Goal: Check status: Check status

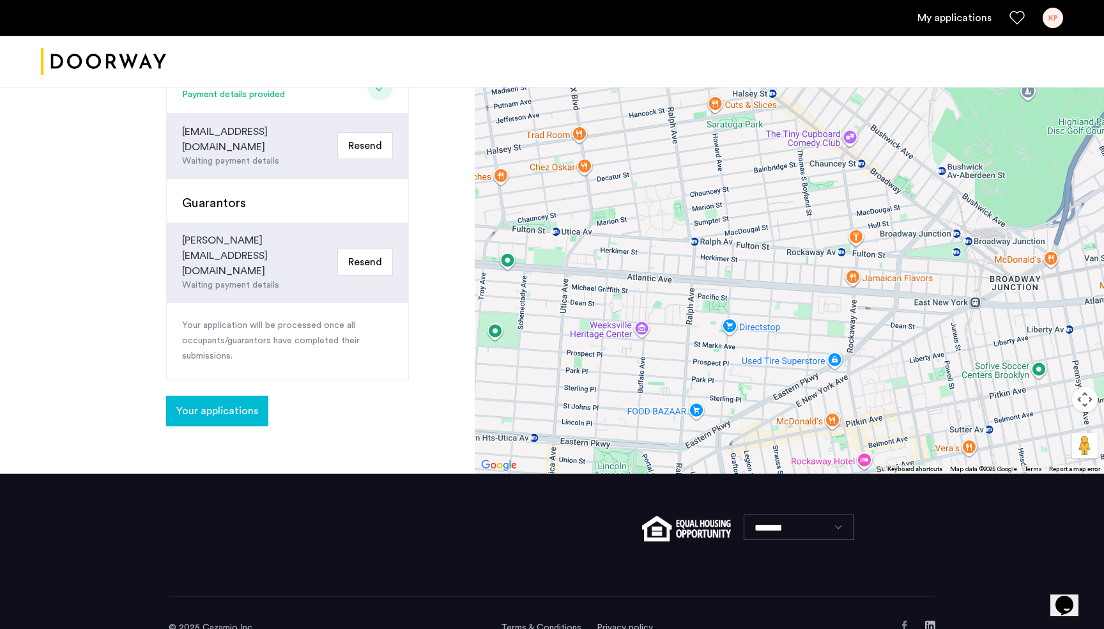
scroll to position [382, 0]
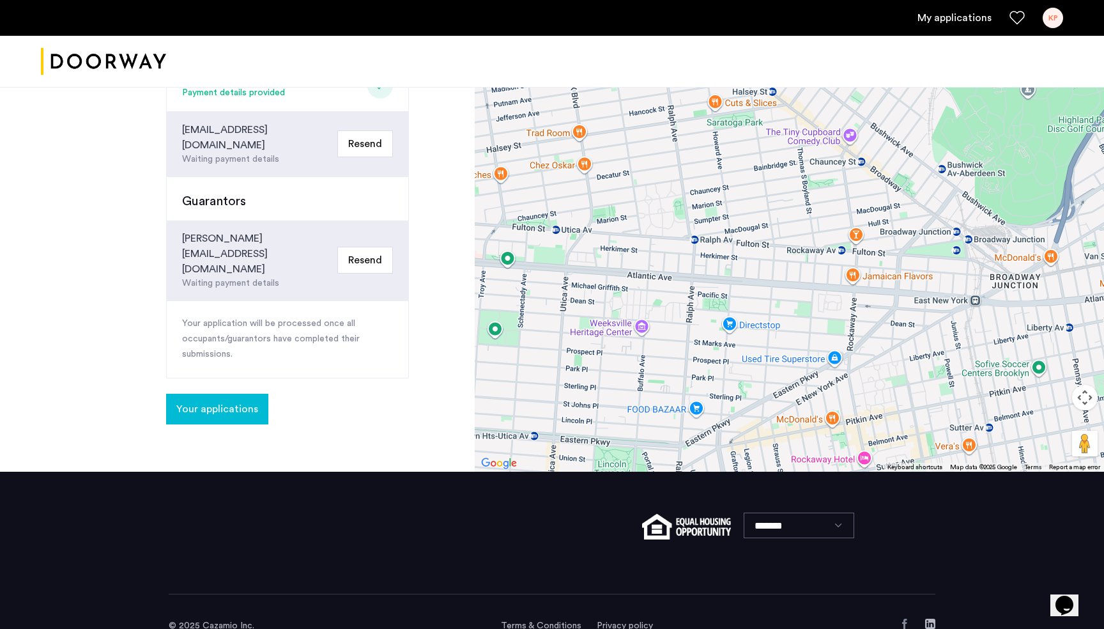
click at [224, 401] on span "Your applications" at bounding box center [217, 408] width 82 height 15
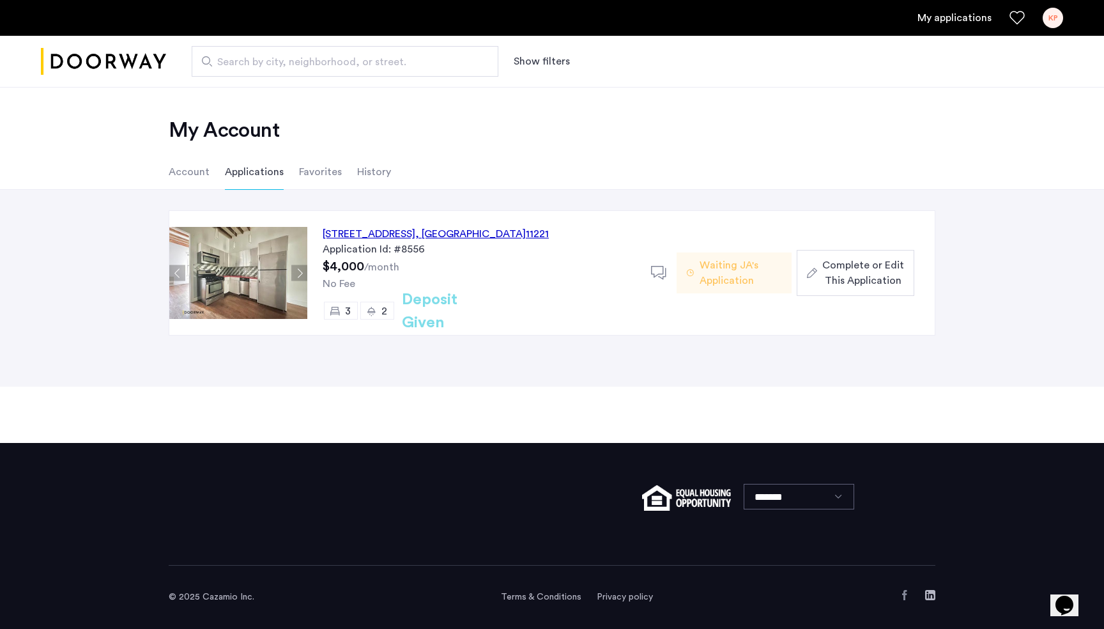
click at [715, 270] on span "Waiting JA's Application" at bounding box center [740, 272] width 82 height 31
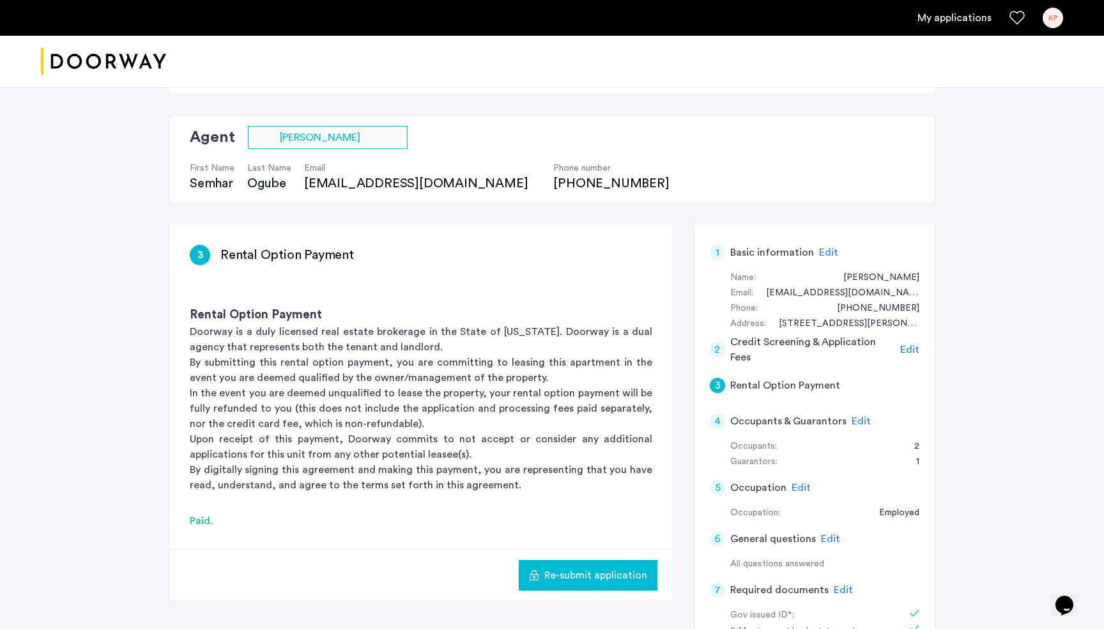
scroll to position [73, 0]
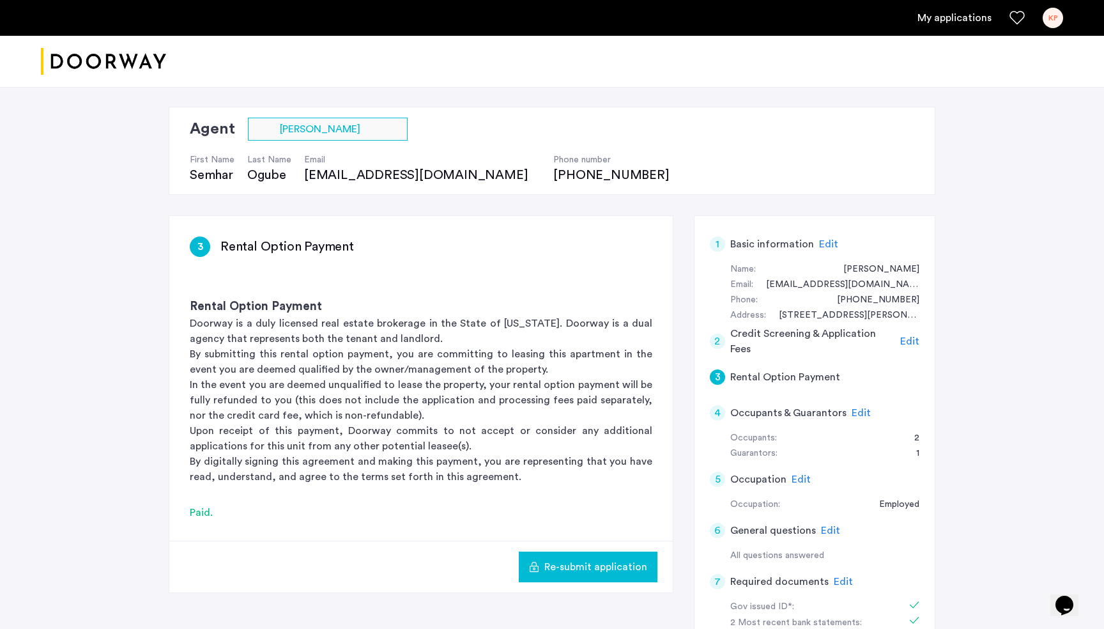
click at [846, 413] on div "4 Occupants & Guarantors Edit" at bounding box center [815, 413] width 210 height 36
click at [860, 411] on span "Edit" at bounding box center [861, 413] width 19 height 10
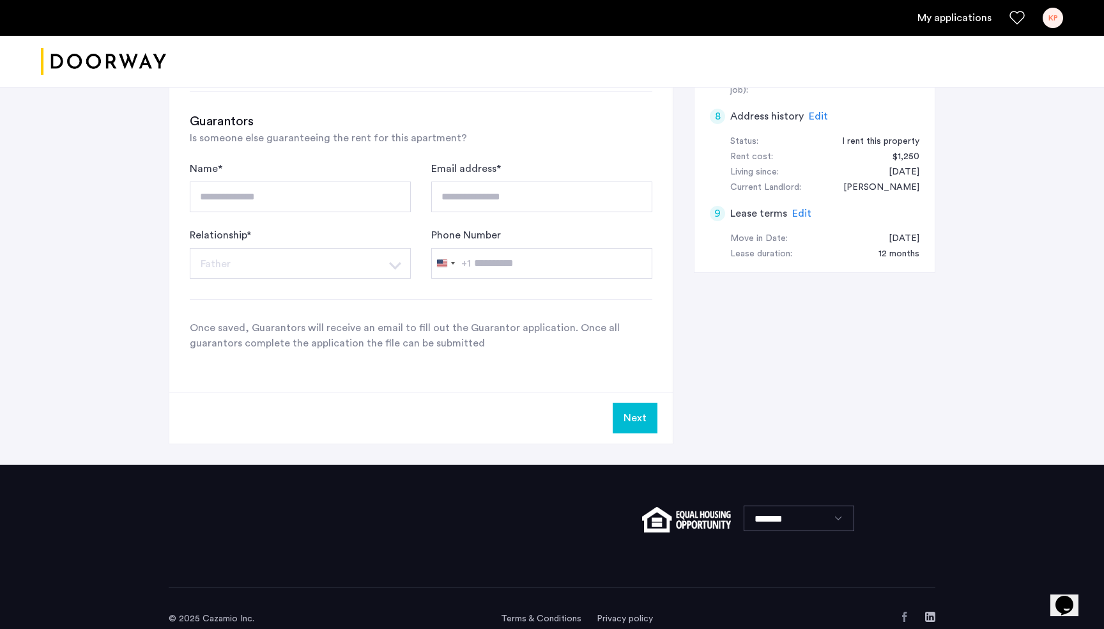
scroll to position [657, 0]
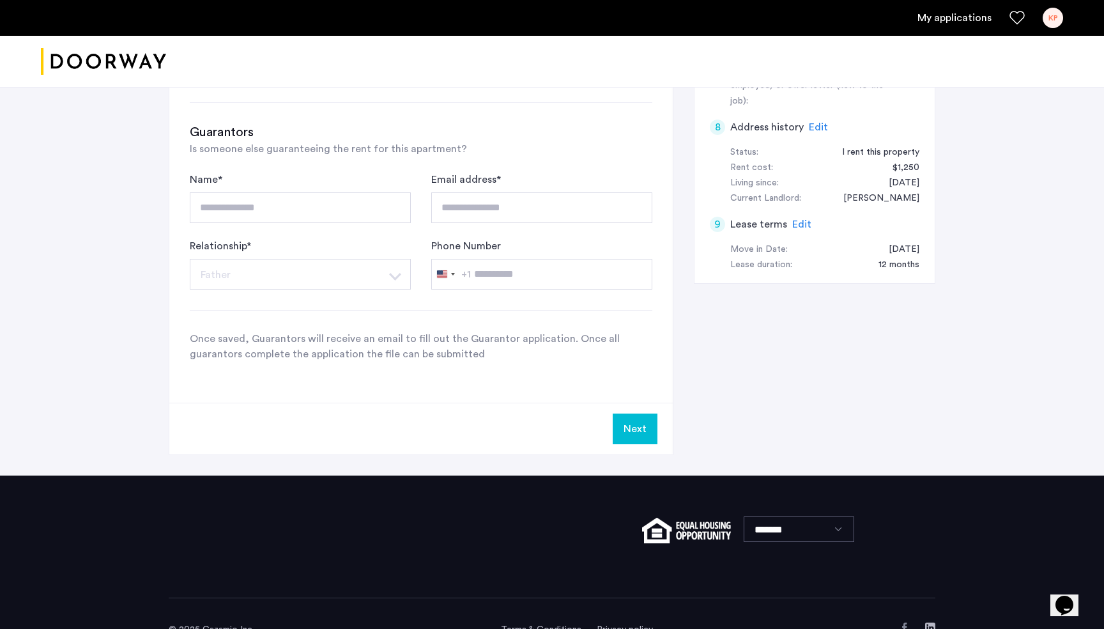
click at [340, 356] on p "Once saved, Guarantors will receive an email to fill out the Guarantor applicat…" at bounding box center [421, 346] width 462 height 31
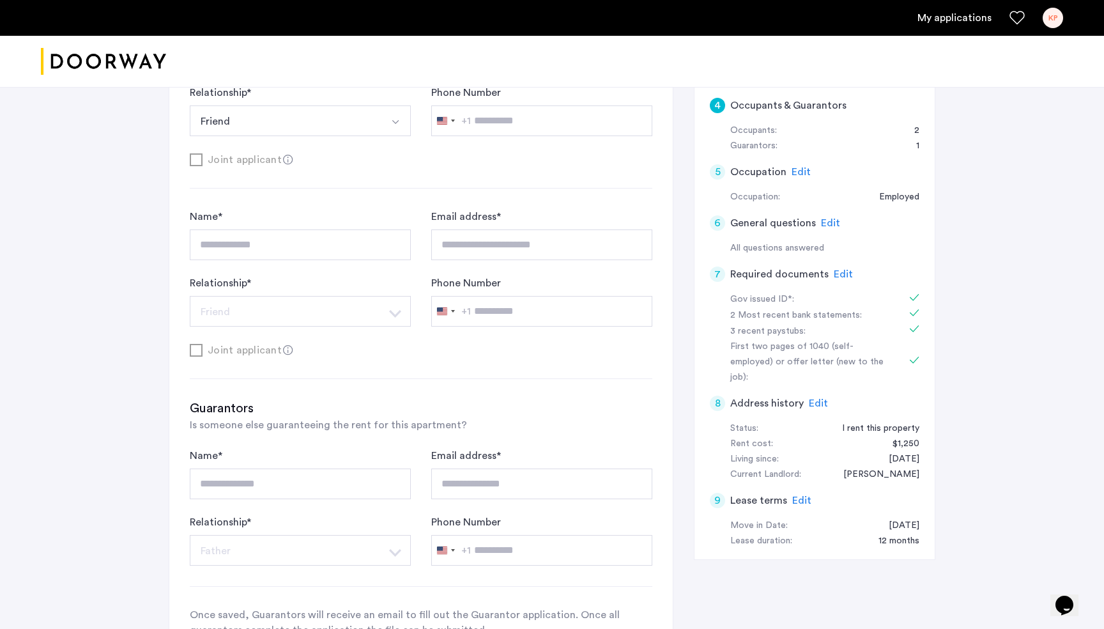
scroll to position [378, 0]
click at [303, 412] on h3 "Guarantors" at bounding box center [421, 411] width 462 height 18
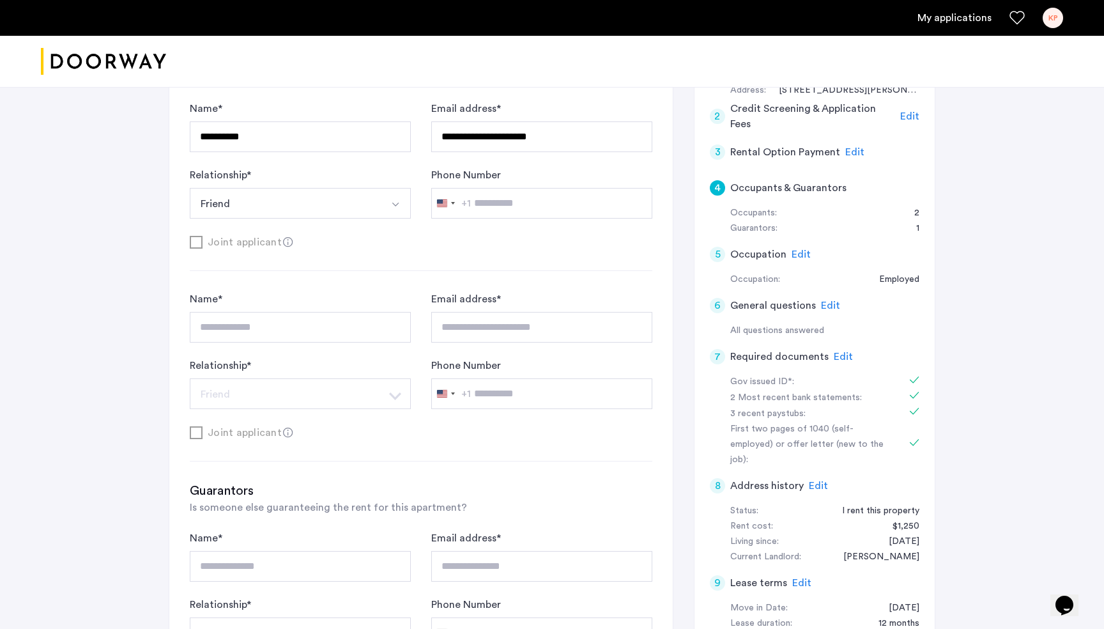
scroll to position [286, 0]
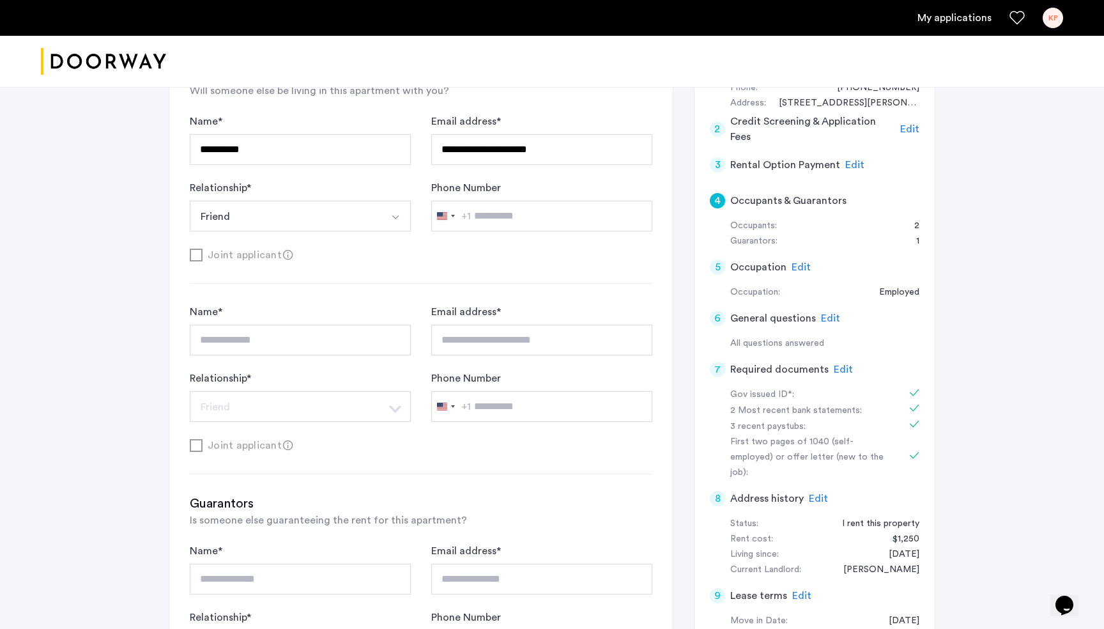
click at [198, 257] on div "Joint applicant" at bounding box center [421, 255] width 462 height 16
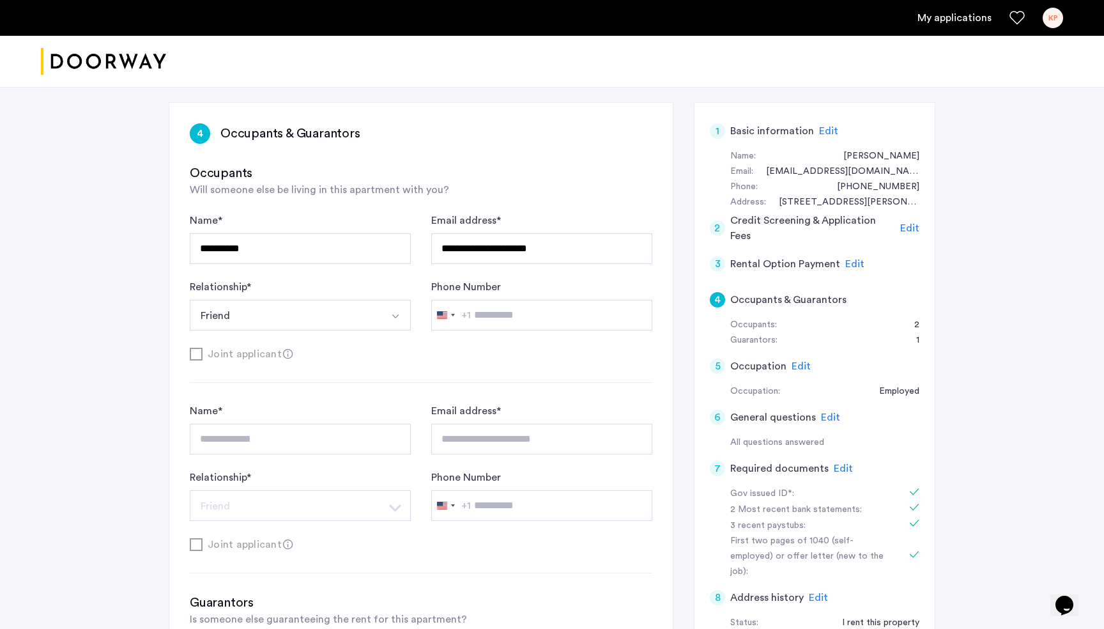
scroll to position [180, 0]
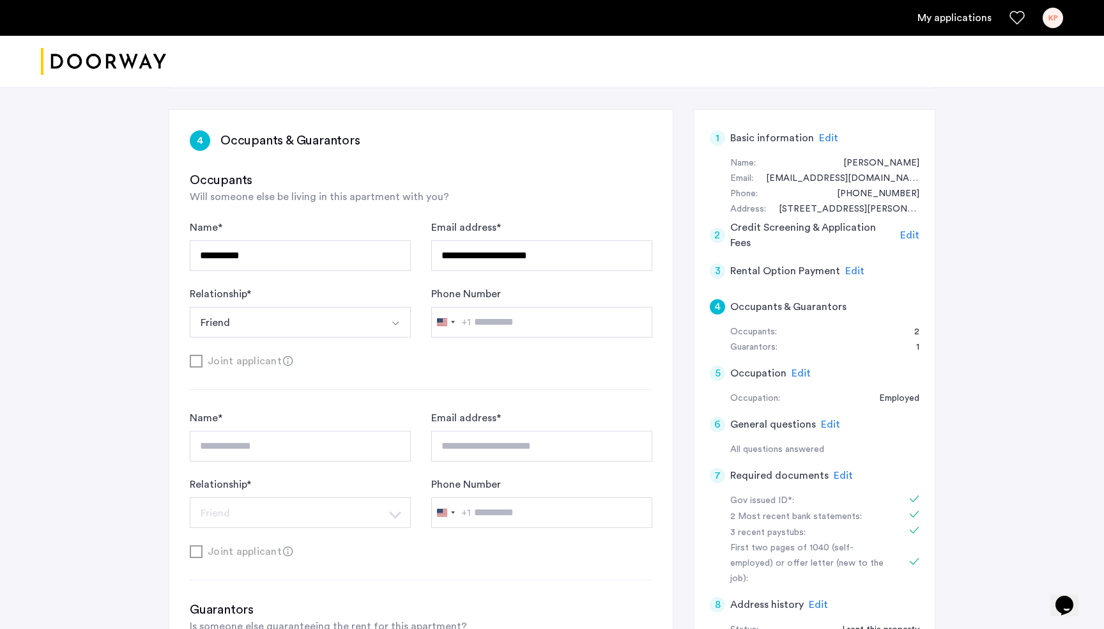
click at [905, 234] on span "Edit" at bounding box center [909, 235] width 19 height 10
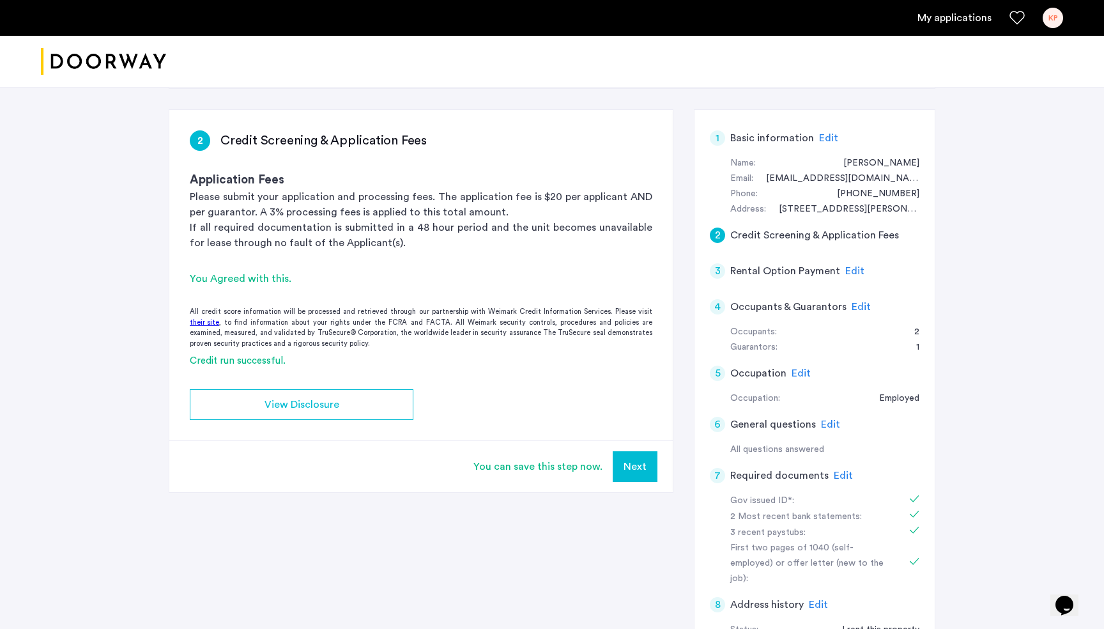
click at [848, 266] on span "Edit" at bounding box center [854, 271] width 19 height 10
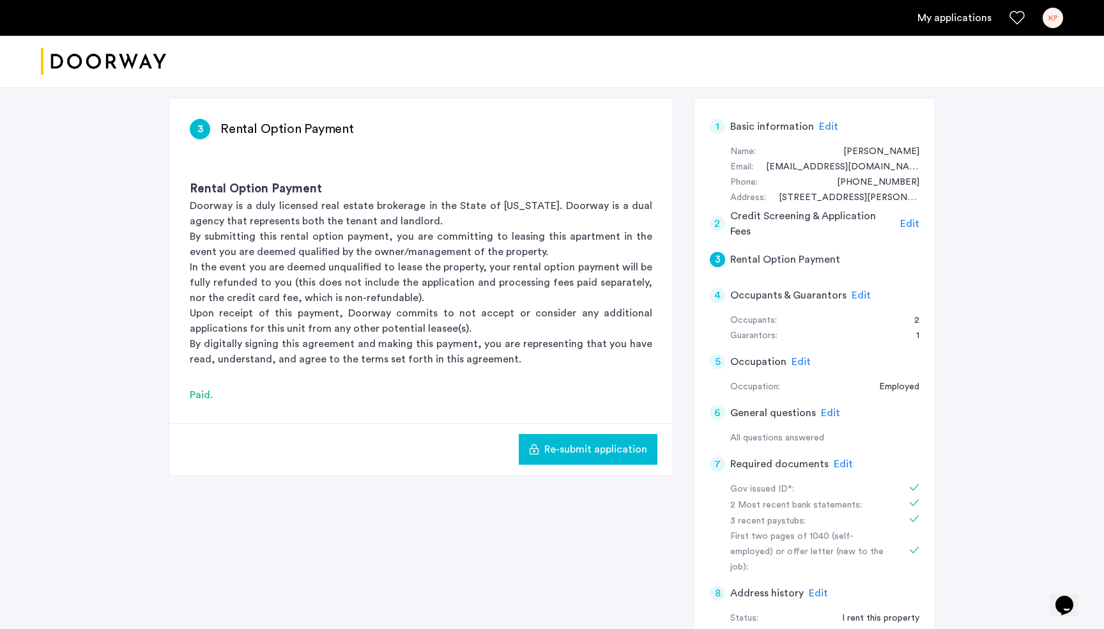
scroll to position [0, 0]
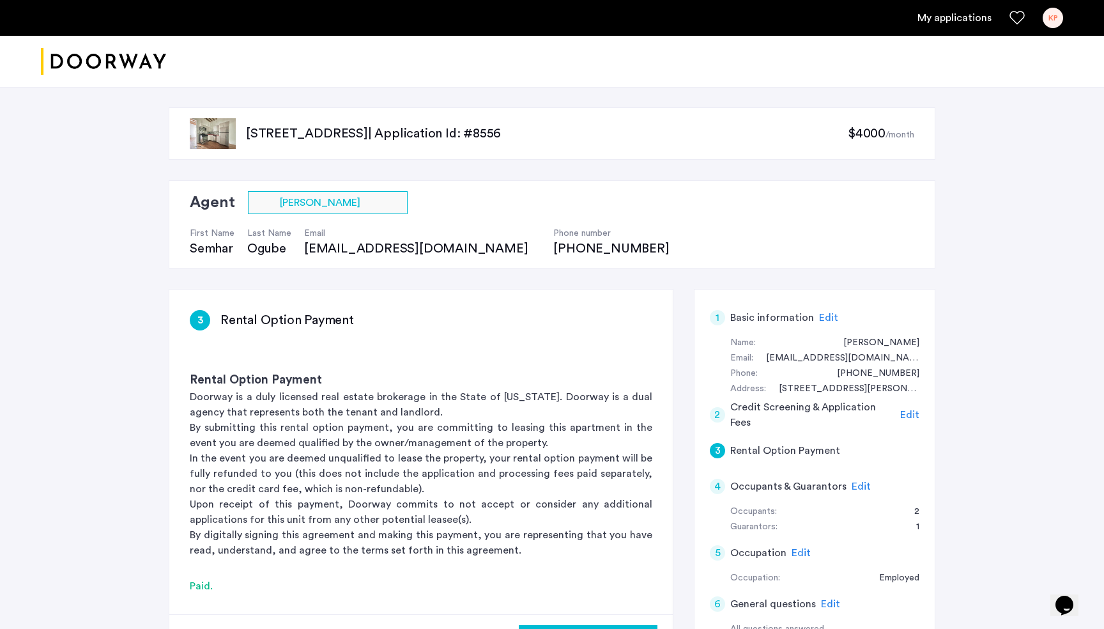
click at [935, 13] on link "My applications" at bounding box center [954, 17] width 74 height 15
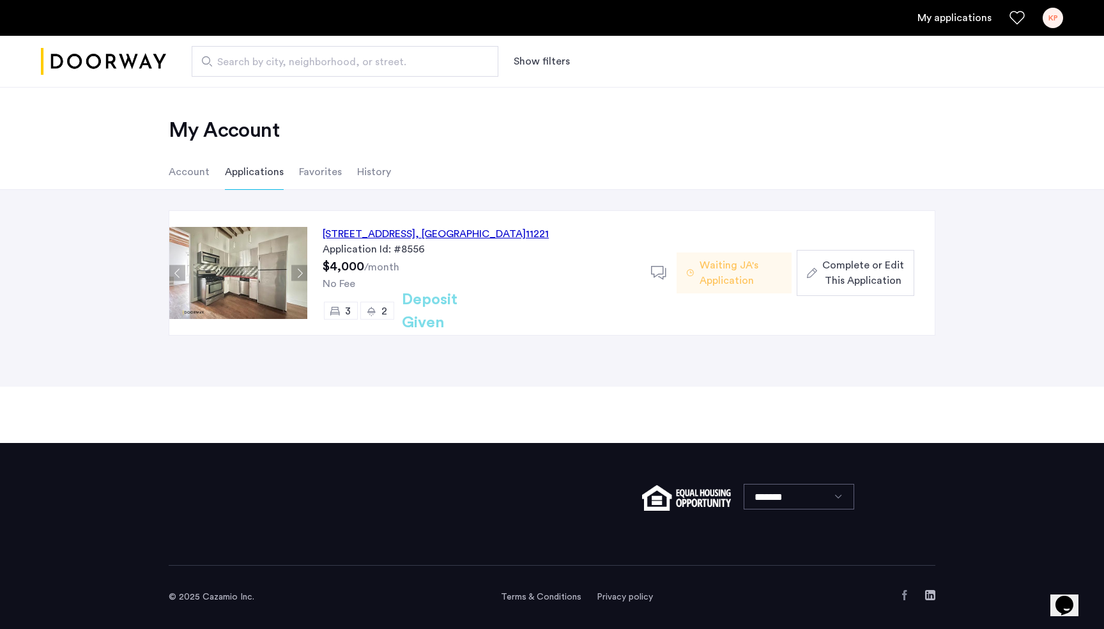
click at [733, 277] on span "Waiting JA's Application" at bounding box center [740, 272] width 82 height 31
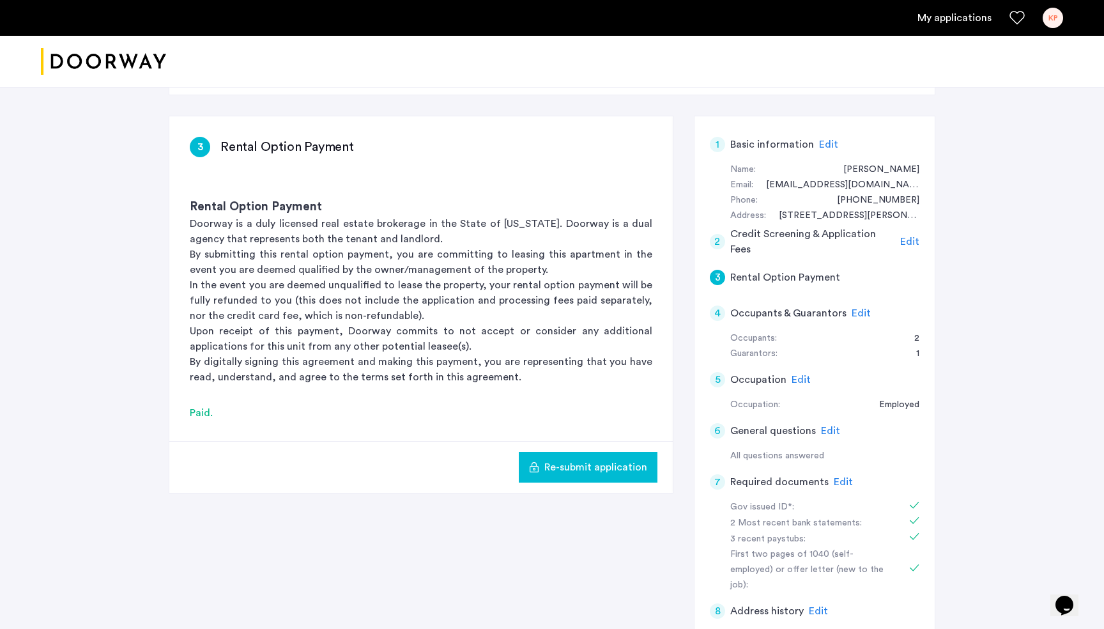
scroll to position [178, 0]
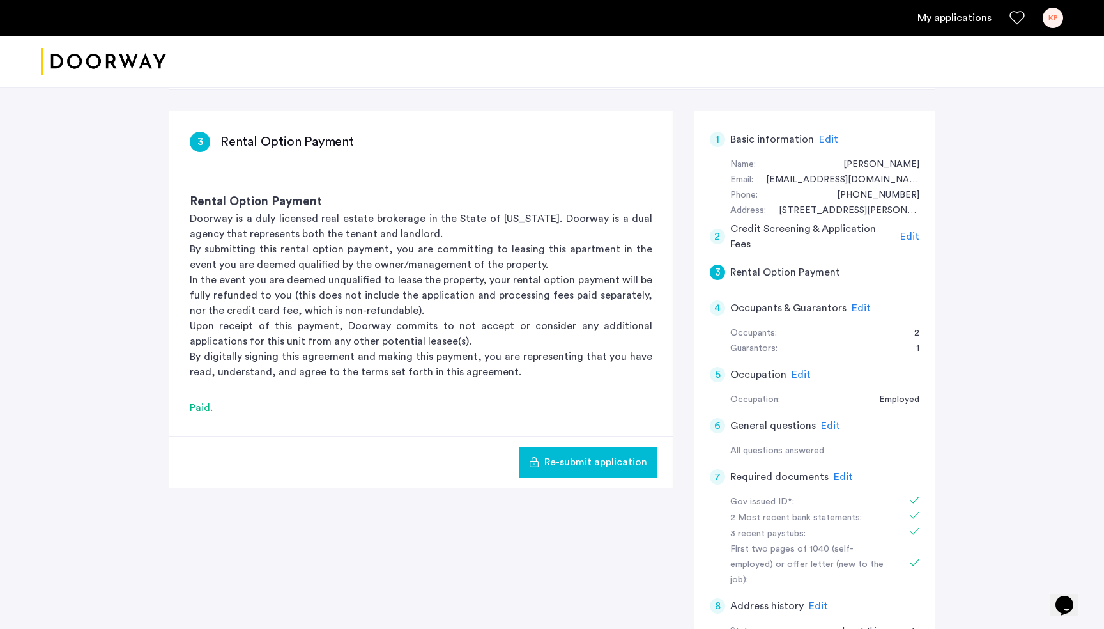
click at [856, 305] on span "Edit" at bounding box center [861, 308] width 19 height 10
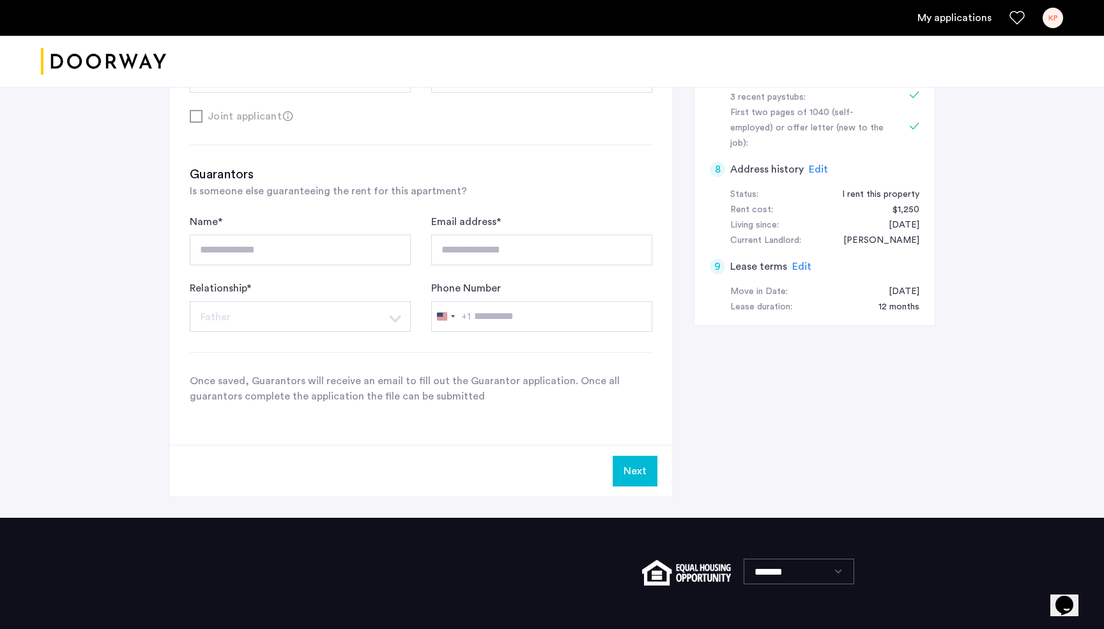
scroll to position [603, 0]
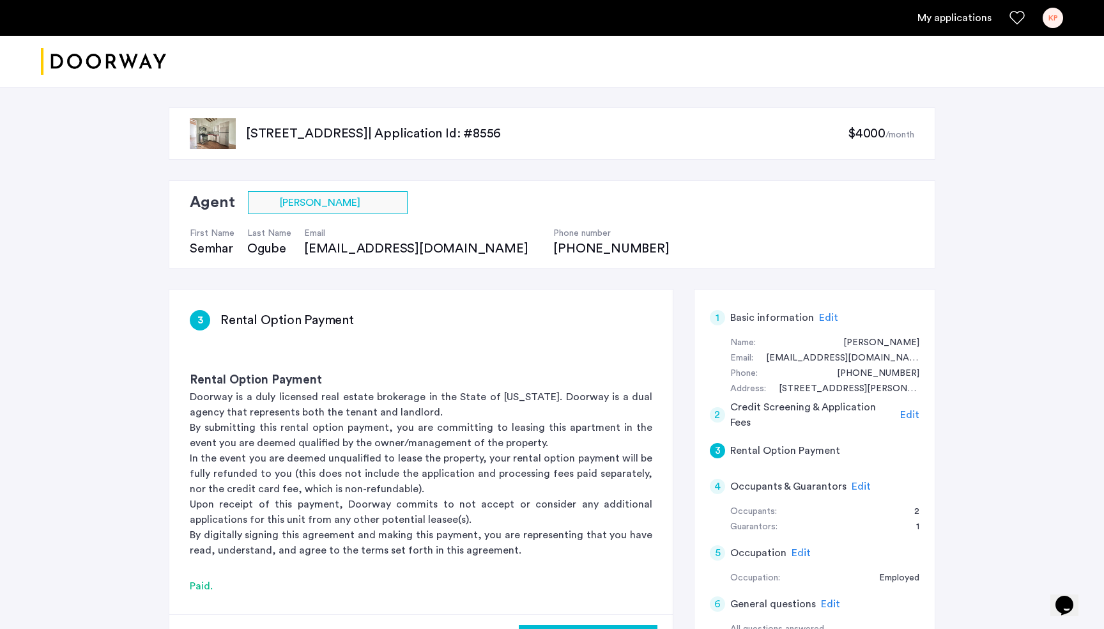
click at [309, 134] on p "[STREET_ADDRESS] | Application Id: #8556" at bounding box center [547, 134] width 602 height 18
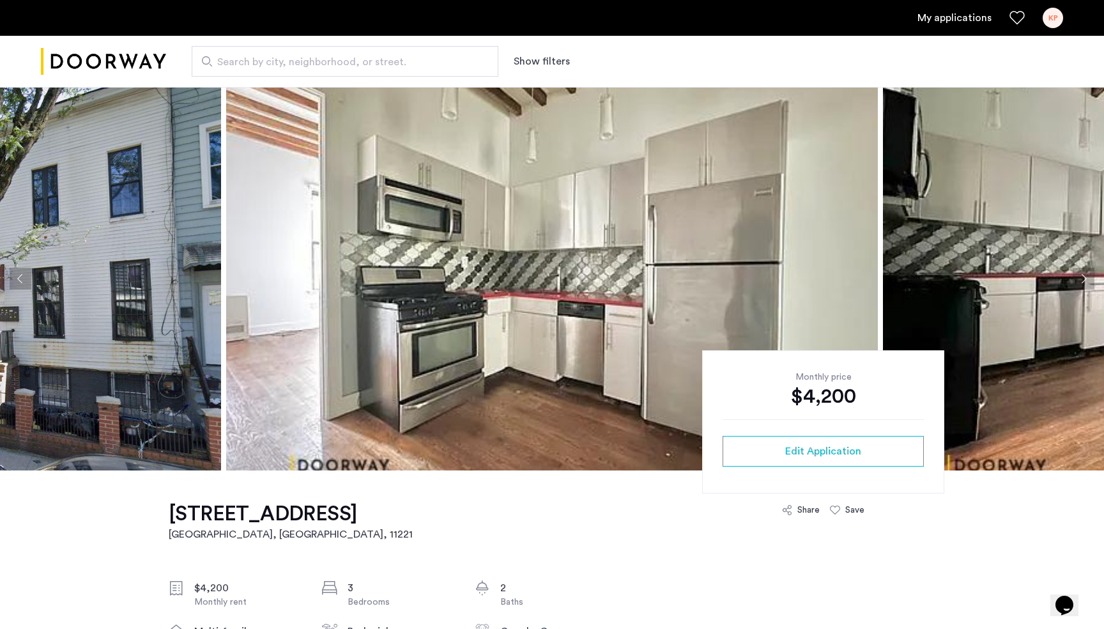
click at [960, 20] on link "My applications" at bounding box center [954, 17] width 74 height 15
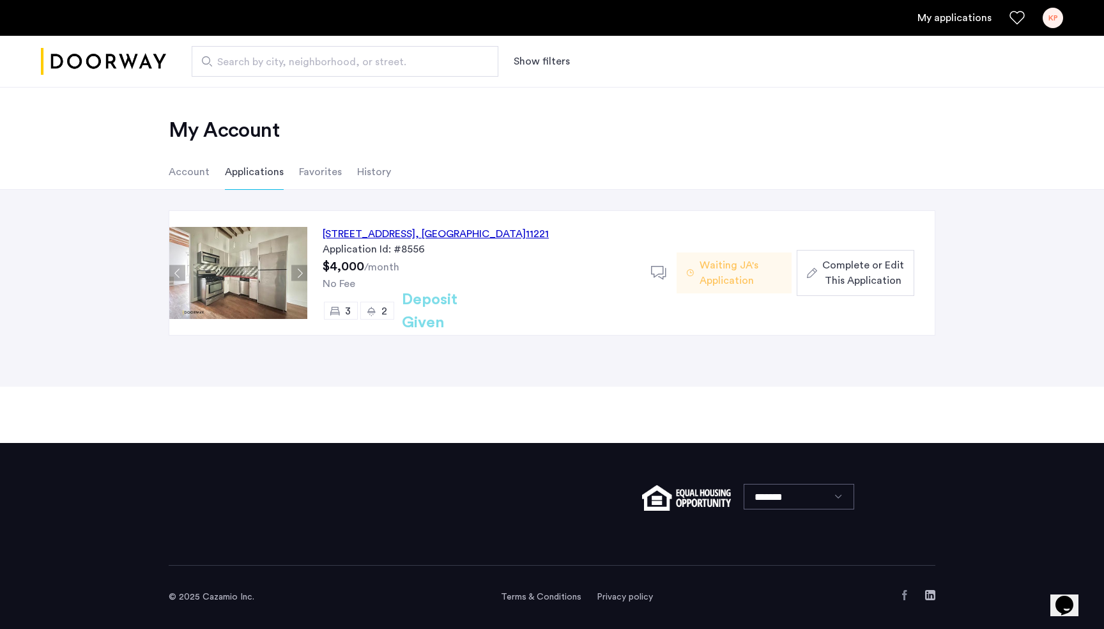
click at [454, 307] on h2 "Deposit Given" at bounding box center [453, 311] width 102 height 46
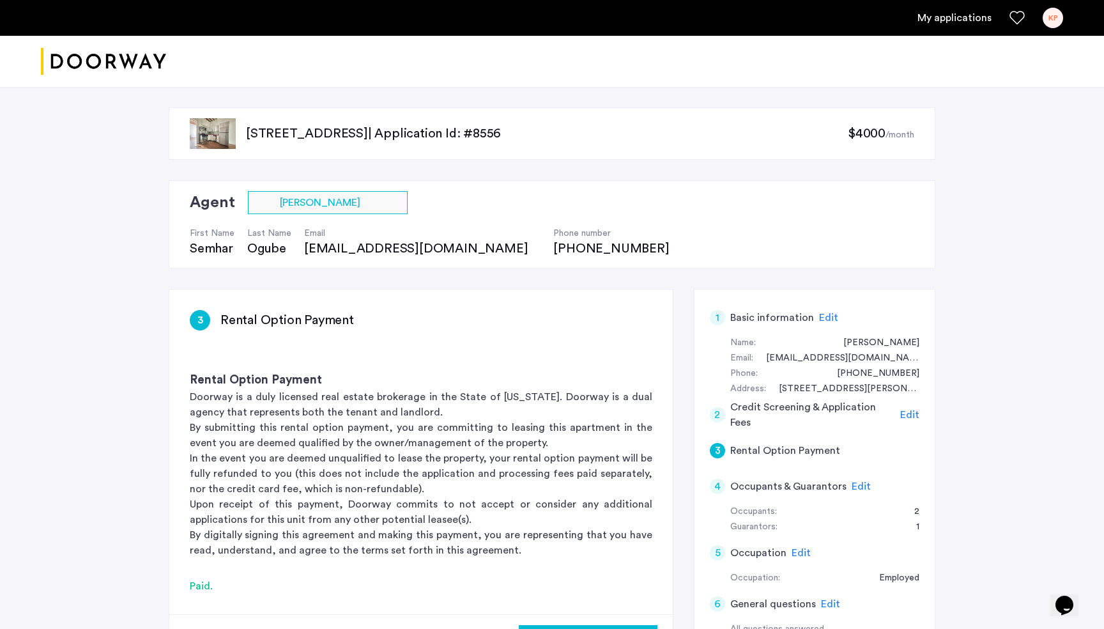
click at [938, 22] on link "My applications" at bounding box center [954, 17] width 74 height 15
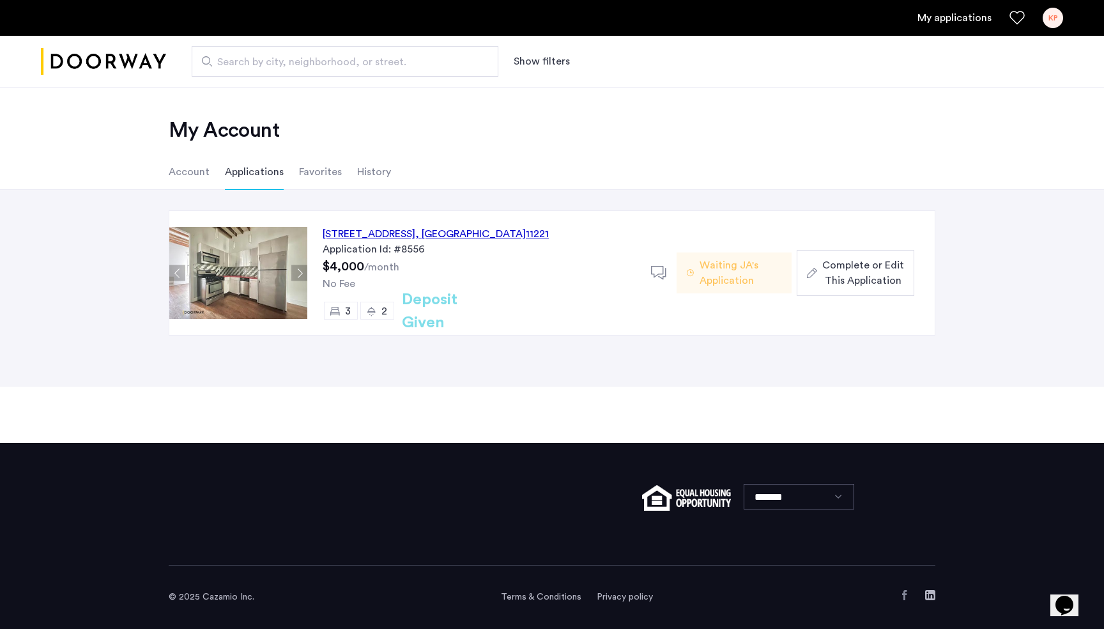
click at [717, 275] on span "Waiting JA's Application" at bounding box center [740, 272] width 82 height 31
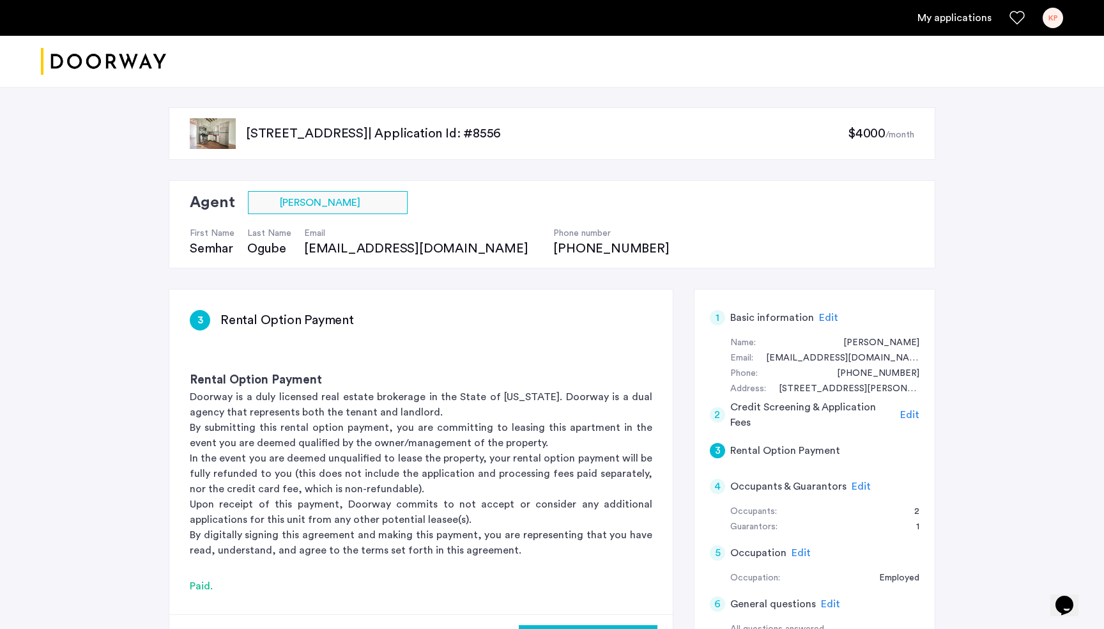
click at [1065, 20] on div "My applications KP" at bounding box center [552, 18] width 1104 height 36
click at [1057, 19] on div "KP" at bounding box center [1053, 18] width 20 height 20
click at [956, 16] on div at bounding box center [552, 314] width 1104 height 629
